Goal: Information Seeking & Learning: Check status

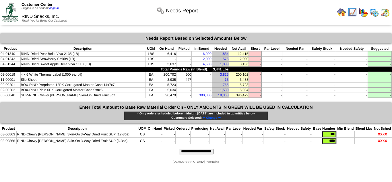
click at [335, 11] on div at bounding box center [294, 12] width 194 height 11
click at [341, 12] on img at bounding box center [341, 12] width 9 height 9
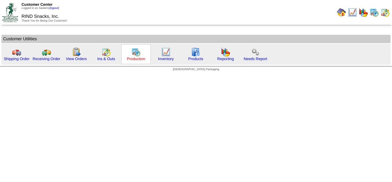
click at [139, 60] on link "Production" at bounding box center [136, 58] width 18 height 4
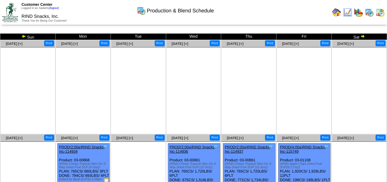
click at [24, 35] on img at bounding box center [24, 36] width 5 height 5
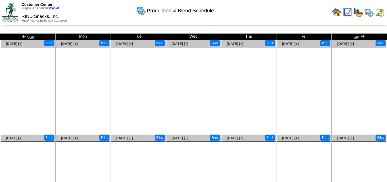
click at [363, 36] on img at bounding box center [363, 36] width 5 height 5
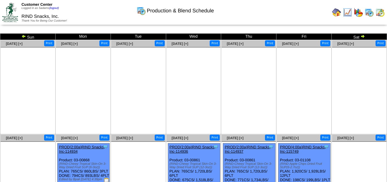
click at [364, 35] on img at bounding box center [363, 36] width 5 height 5
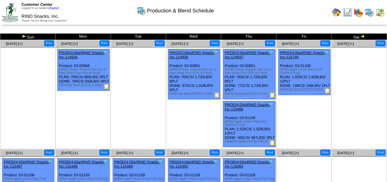
click at [364, 36] on img at bounding box center [363, 36] width 5 height 5
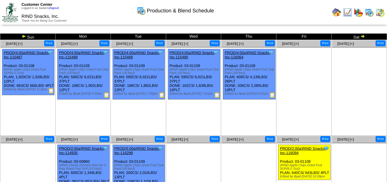
click at [363, 36] on img at bounding box center [363, 36] width 5 height 5
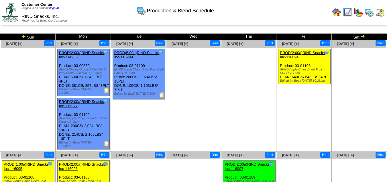
click at [362, 37] on img at bounding box center [363, 36] width 5 height 5
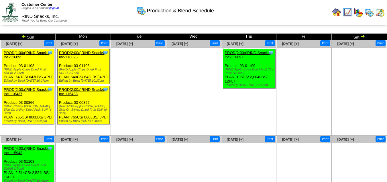
click at [362, 36] on img at bounding box center [363, 36] width 5 height 5
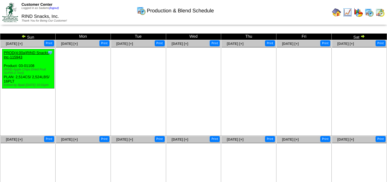
click at [364, 36] on img at bounding box center [363, 36] width 5 height 5
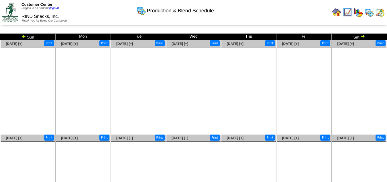
click at [23, 35] on img at bounding box center [24, 36] width 5 height 5
